Goal: Complete application form

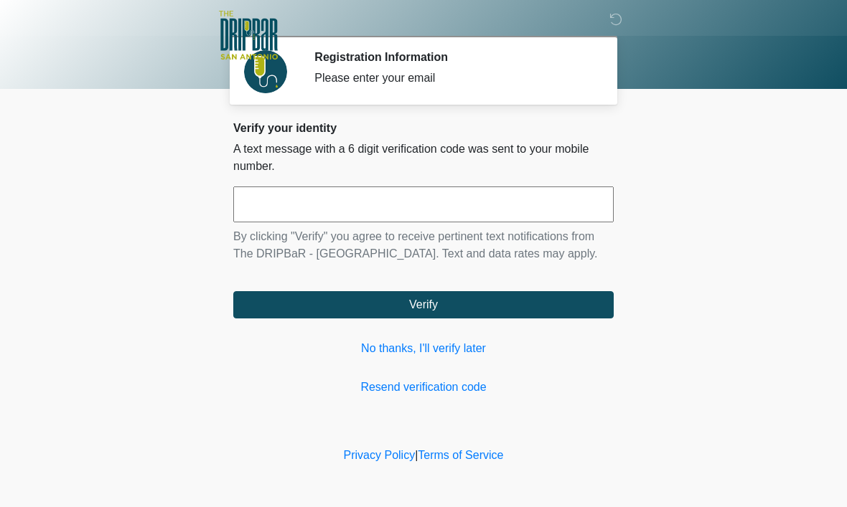
scroll to position [1, 0]
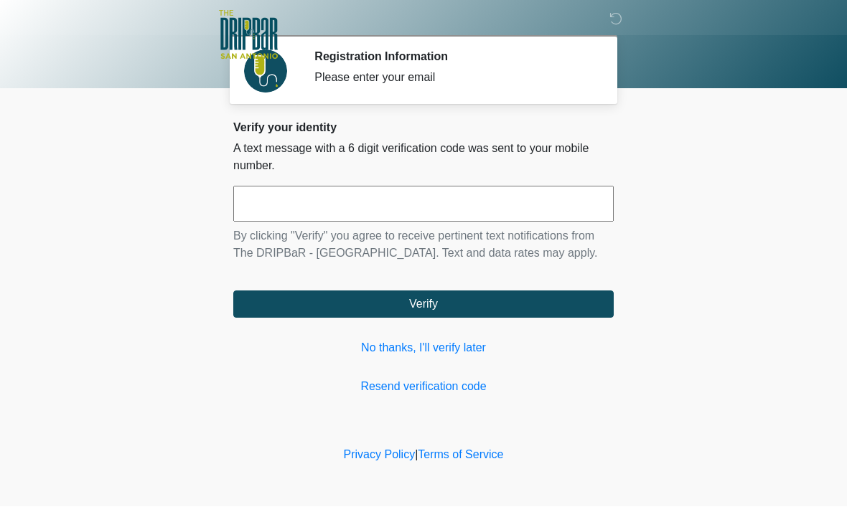
click at [427, 357] on link "No thanks, I'll verify later" at bounding box center [423, 348] width 380 height 17
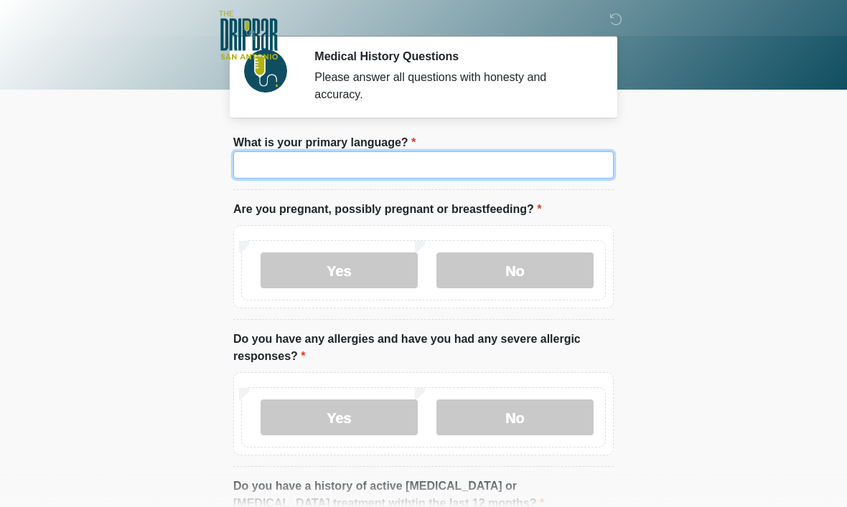
click at [446, 172] on input "What is your primary language?" at bounding box center [423, 164] width 380 height 27
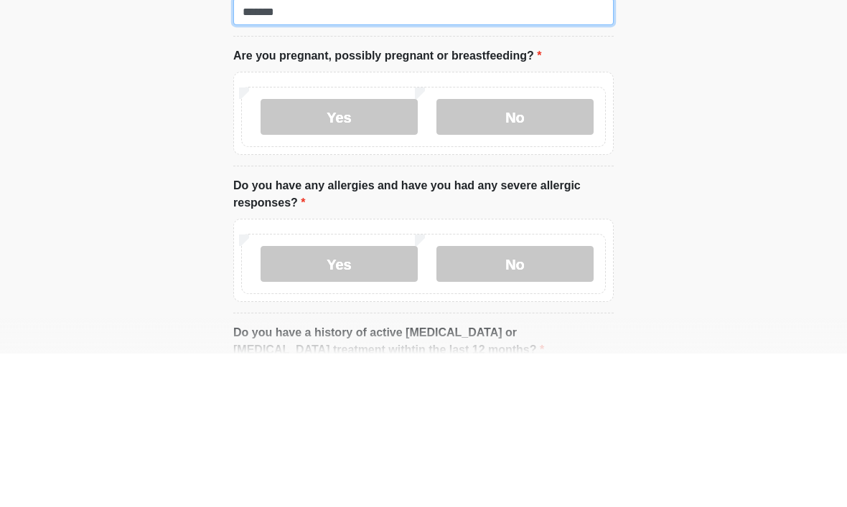
type input "*******"
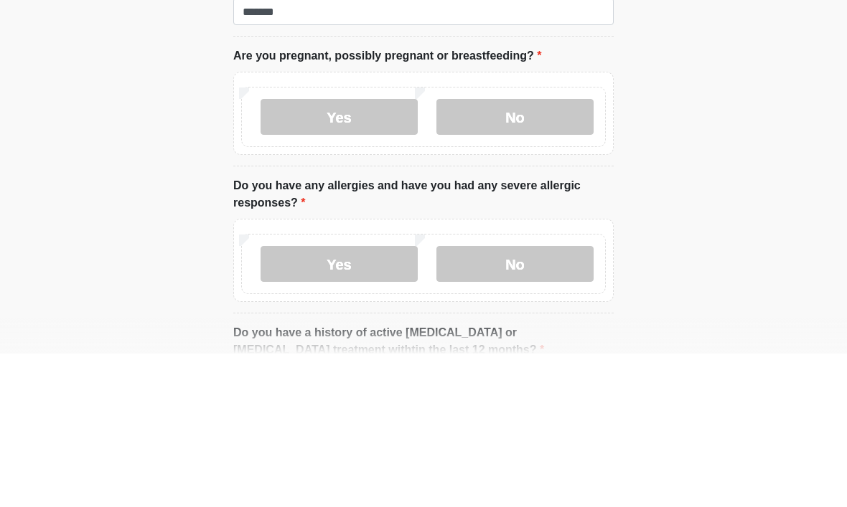
click at [513, 253] on label "No" at bounding box center [514, 271] width 157 height 36
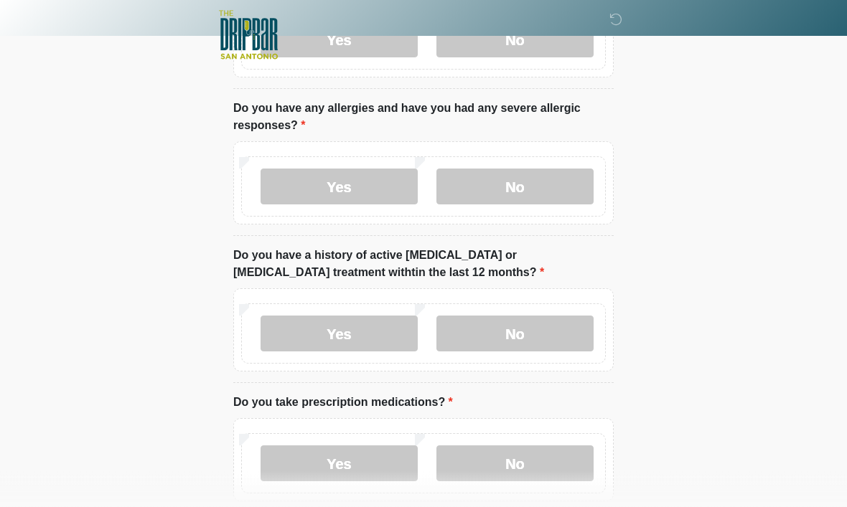
scroll to position [236, 0]
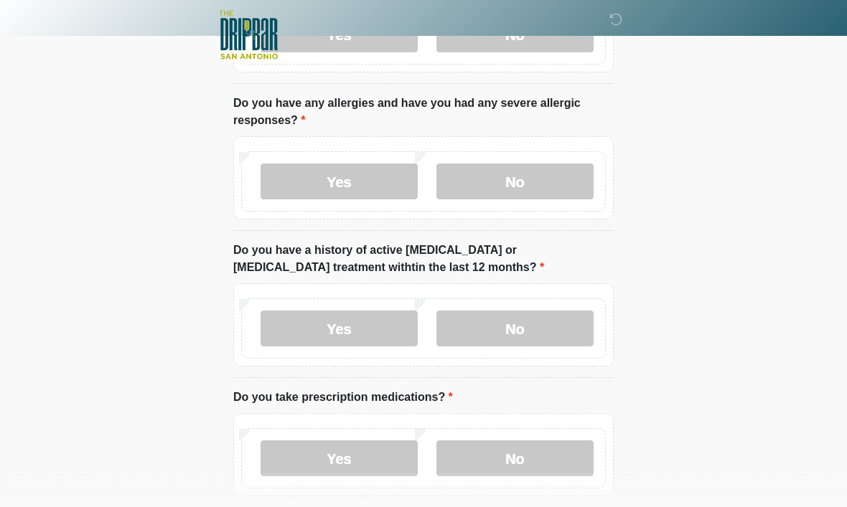
click at [528, 187] on label "No" at bounding box center [514, 182] width 157 height 36
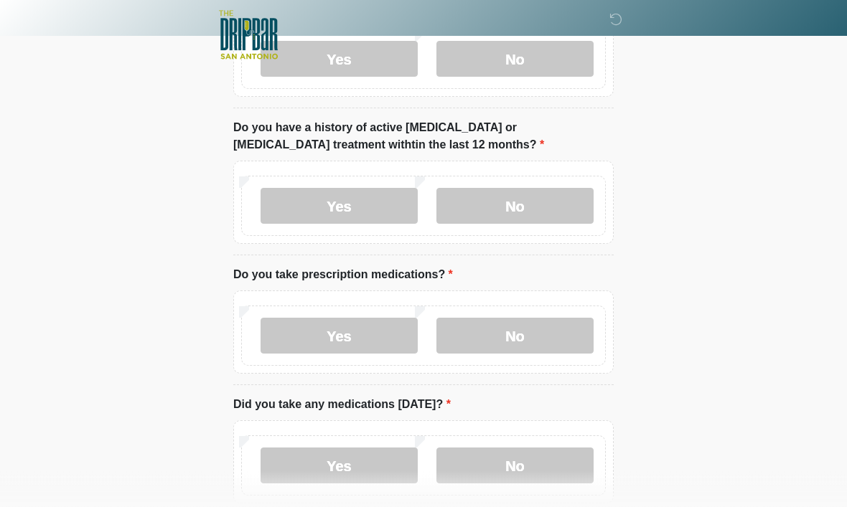
scroll to position [360, 0]
click at [531, 198] on label "No" at bounding box center [514, 206] width 157 height 36
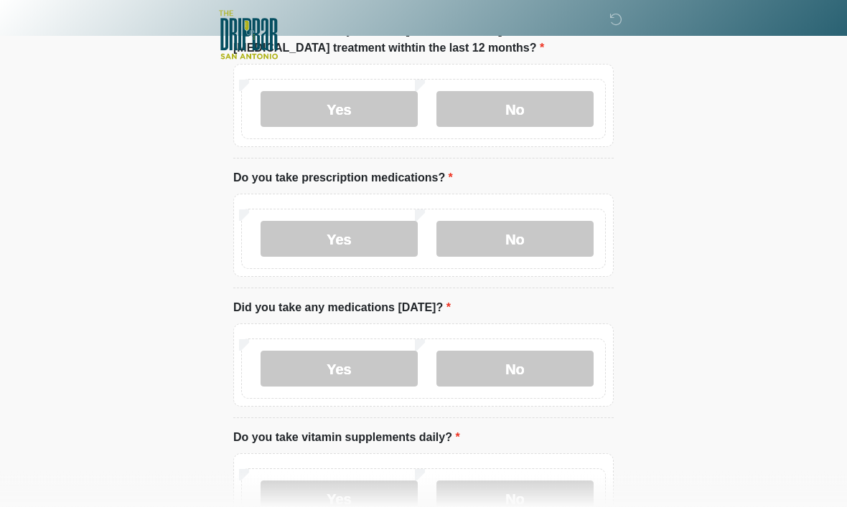
scroll to position [467, 0]
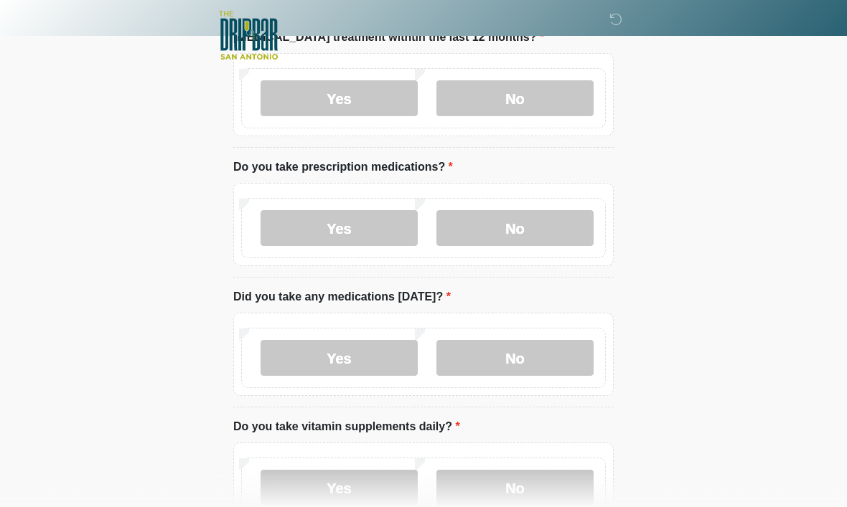
click at [561, 225] on label "No" at bounding box center [514, 228] width 157 height 36
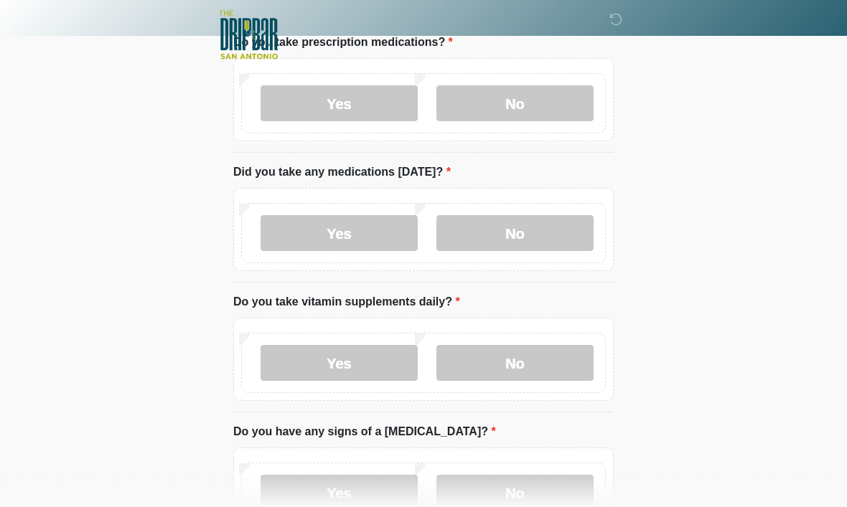
scroll to position [592, 0]
click at [549, 235] on label "No" at bounding box center [514, 233] width 157 height 36
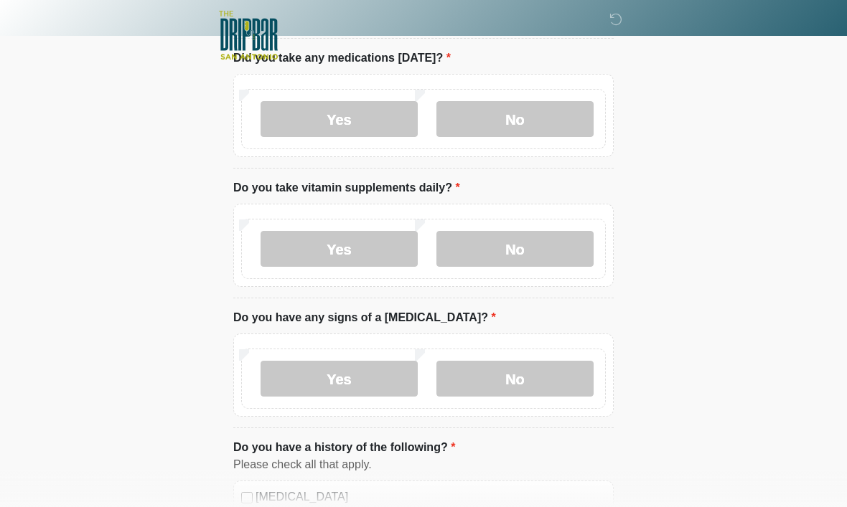
scroll to position [711, 0]
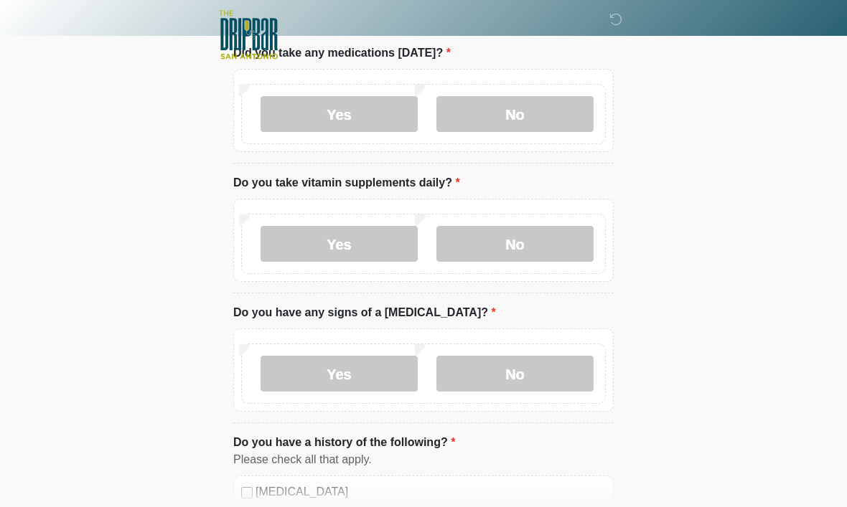
click at [528, 230] on label "No" at bounding box center [514, 245] width 157 height 36
click at [503, 362] on label "No" at bounding box center [514, 374] width 157 height 36
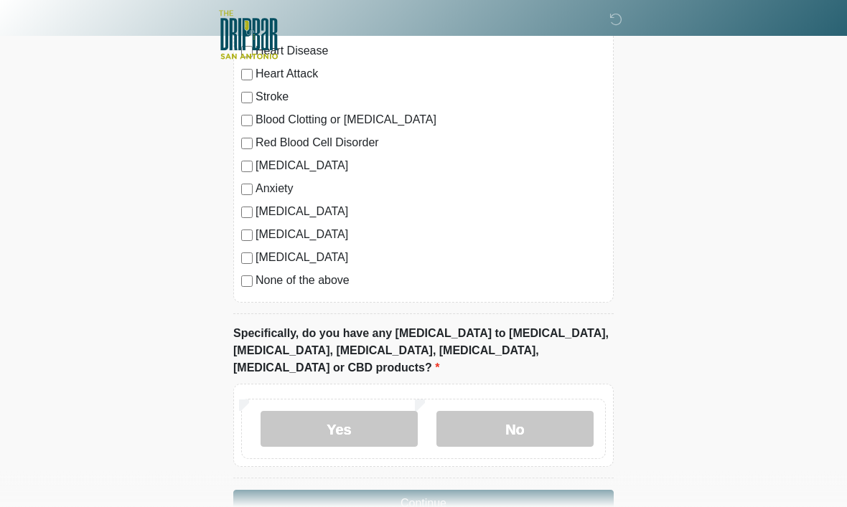
scroll to position [1179, 0]
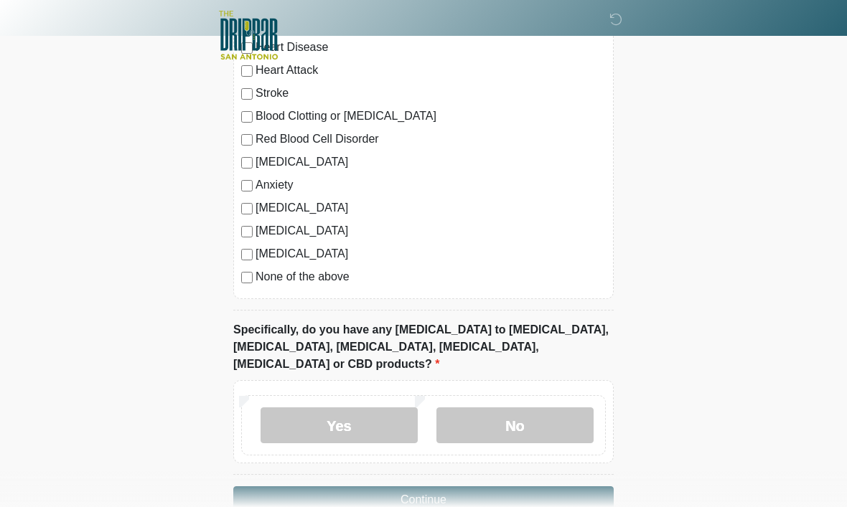
click at [503, 408] on label "No" at bounding box center [514, 426] width 157 height 36
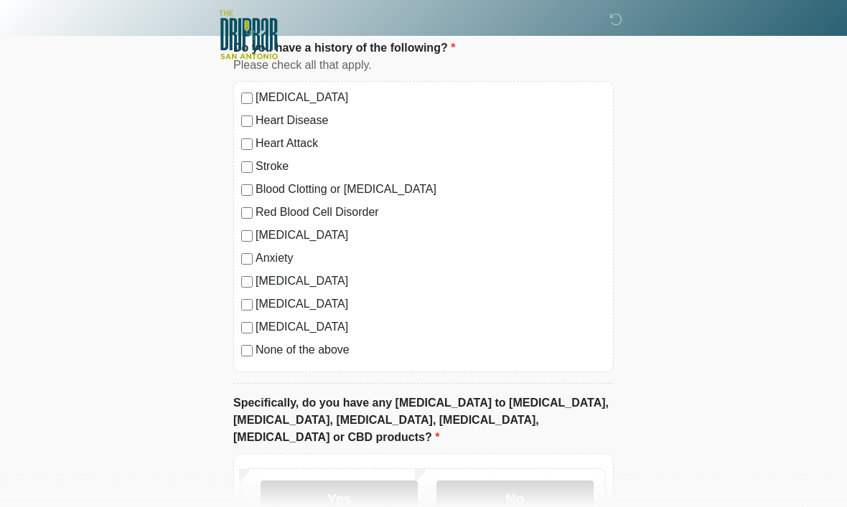
scroll to position [1104, 0]
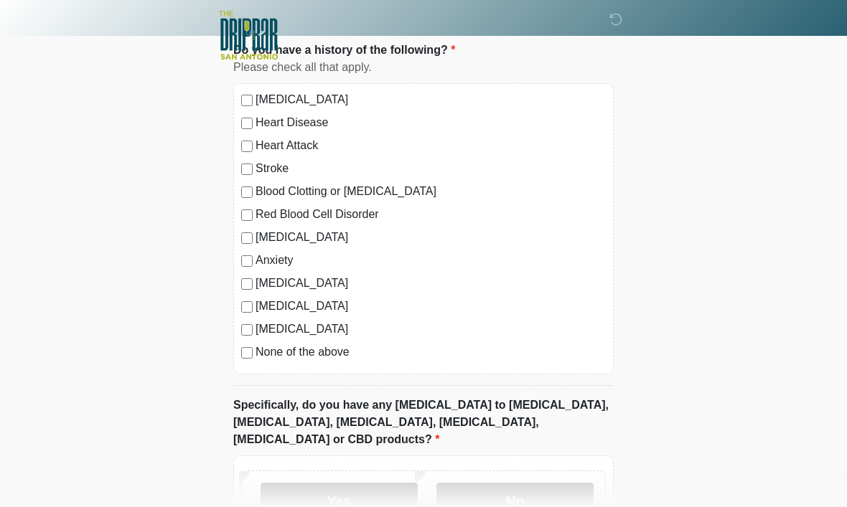
click at [342, 348] on label "None of the above" at bounding box center [431, 352] width 350 height 17
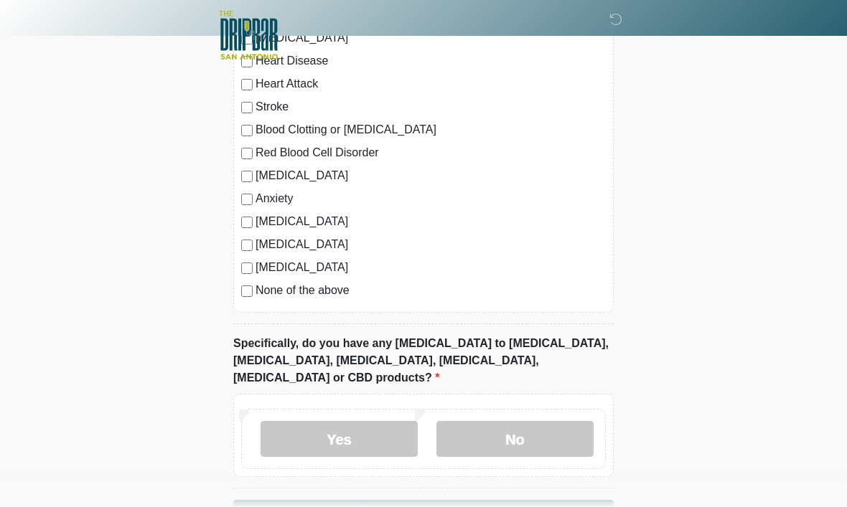
scroll to position [1194, 0]
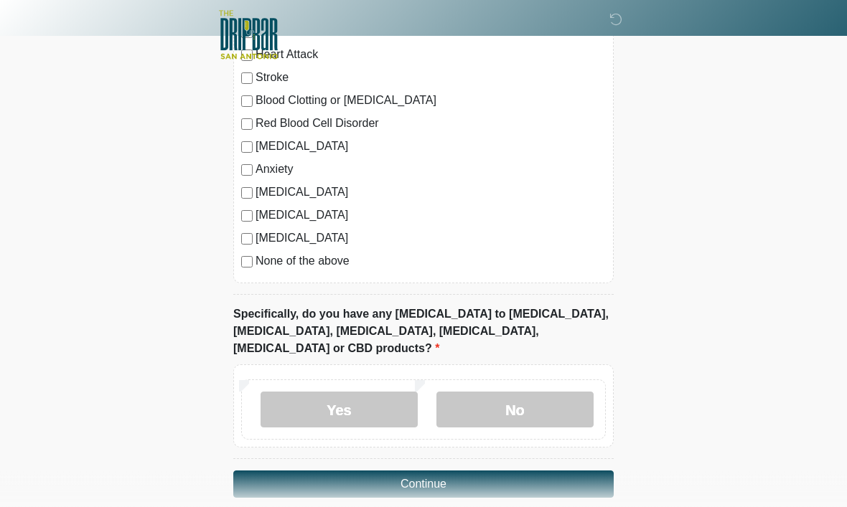
click at [596, 472] on button "Continue" at bounding box center [423, 485] width 380 height 27
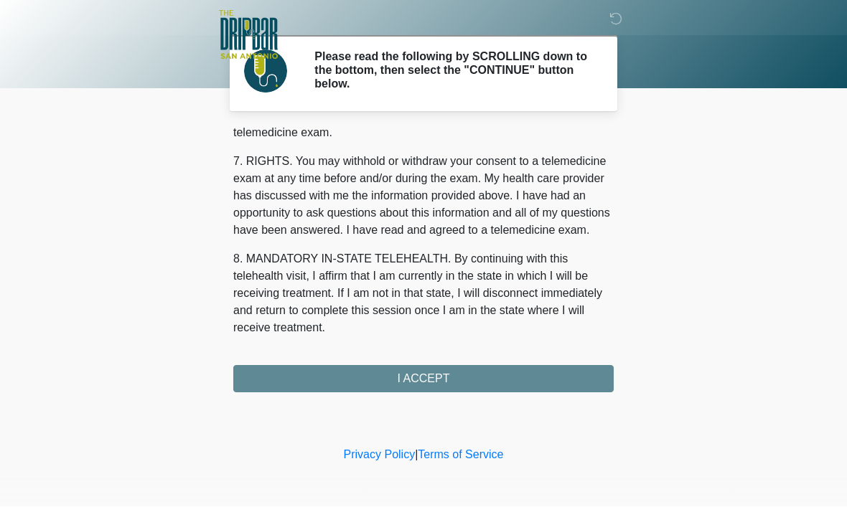
scroll to position [647, 0]
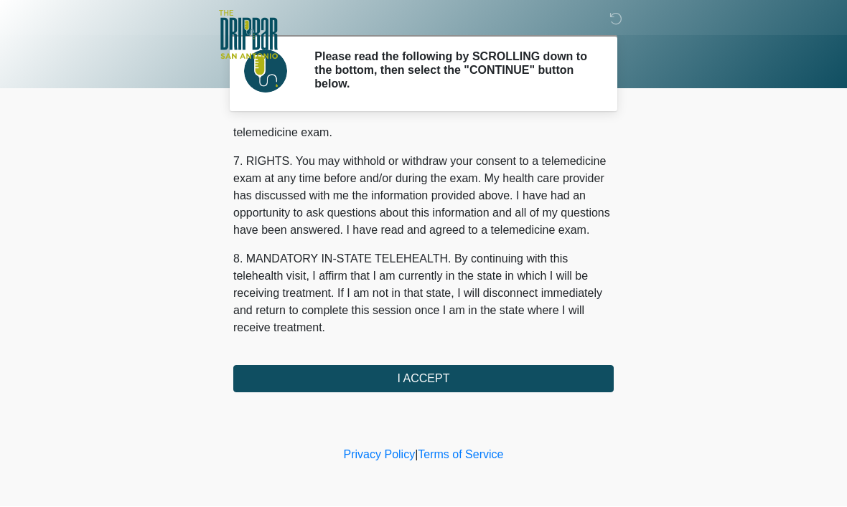
click at [535, 378] on button "I ACCEPT" at bounding box center [423, 379] width 380 height 27
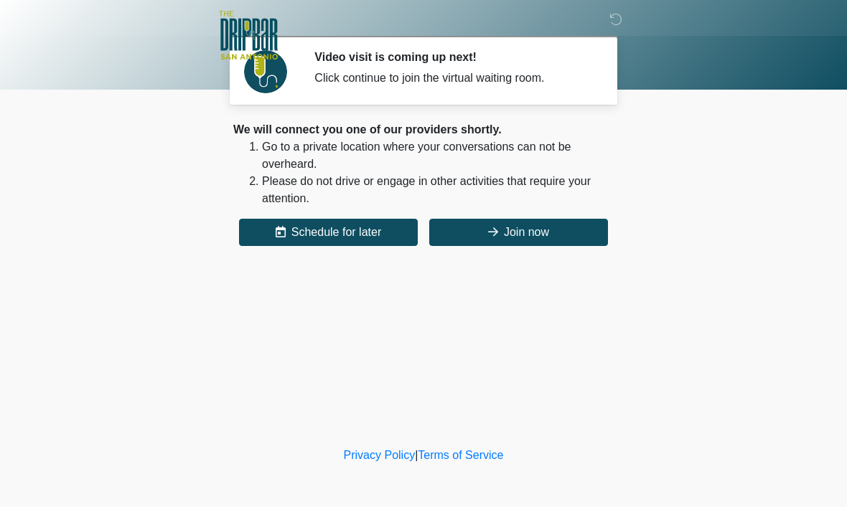
click at [528, 234] on button "Join now" at bounding box center [518, 232] width 179 height 27
